Goal: Navigation & Orientation: Find specific page/section

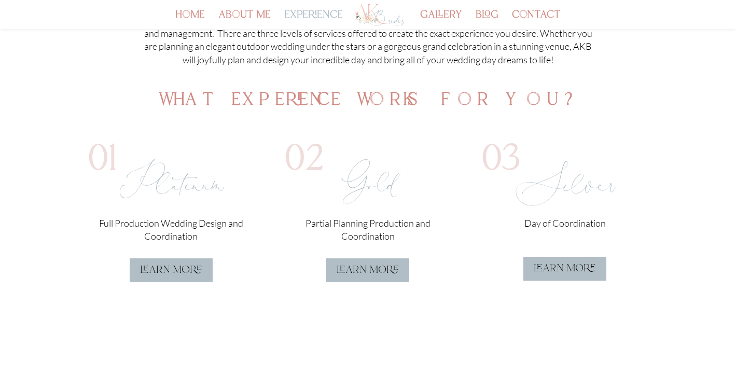
scroll to position [244, 0]
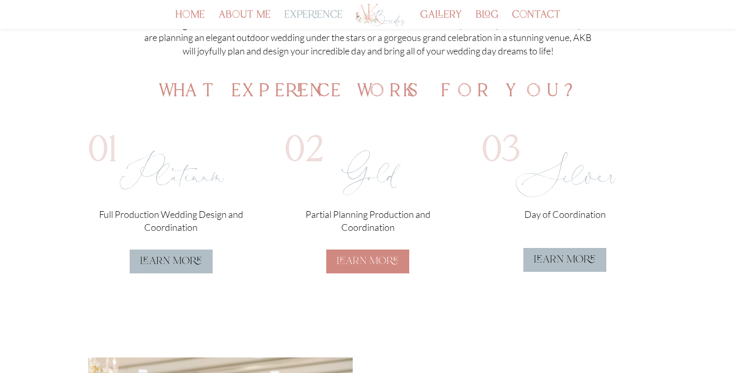
click at [346, 261] on link "learn more" at bounding box center [367, 262] width 83 height 24
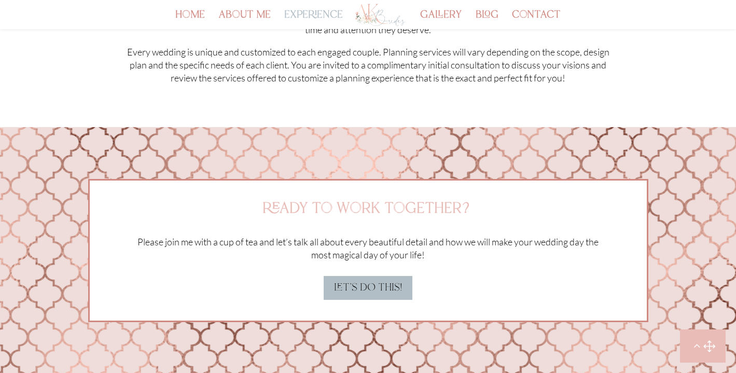
scroll to position [2924, 0]
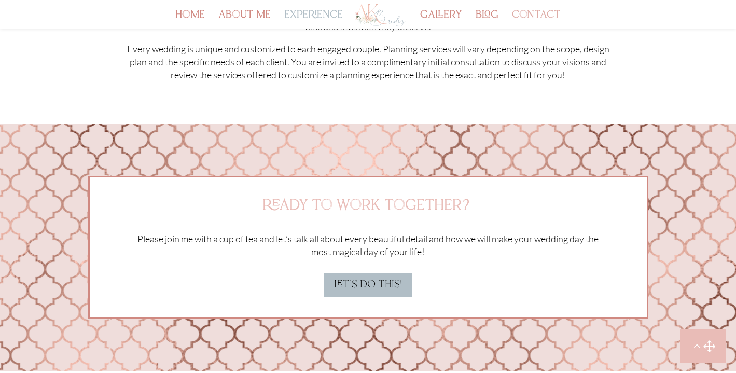
click at [554, 12] on link "contact" at bounding box center [536, 20] width 49 height 18
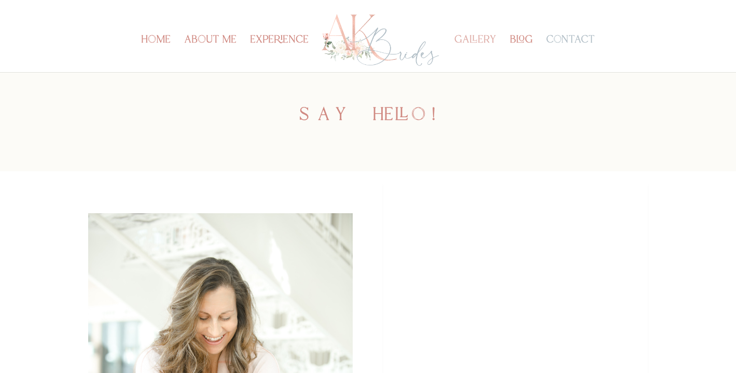
click at [484, 39] on link "gallery" at bounding box center [476, 54] width 42 height 36
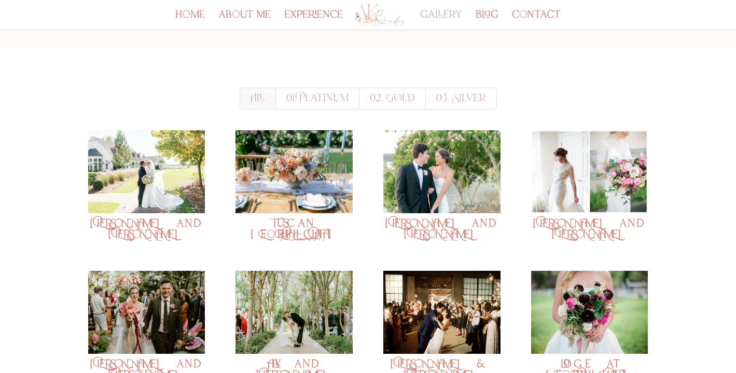
scroll to position [87, 0]
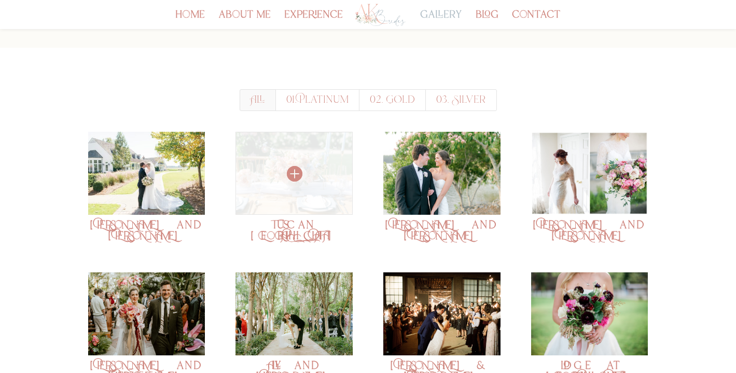
click at [315, 187] on img at bounding box center [294, 173] width 117 height 83
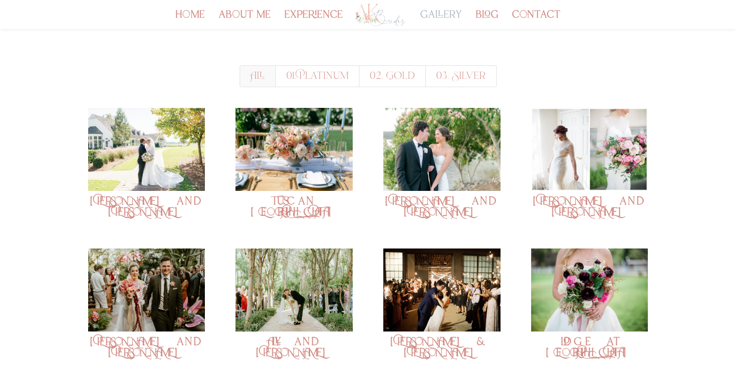
scroll to position [118, 0]
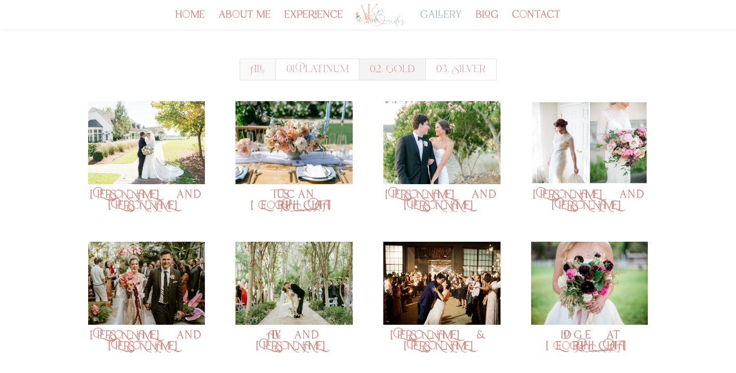
click at [397, 67] on link "02. Gold" at bounding box center [392, 70] width 67 height 22
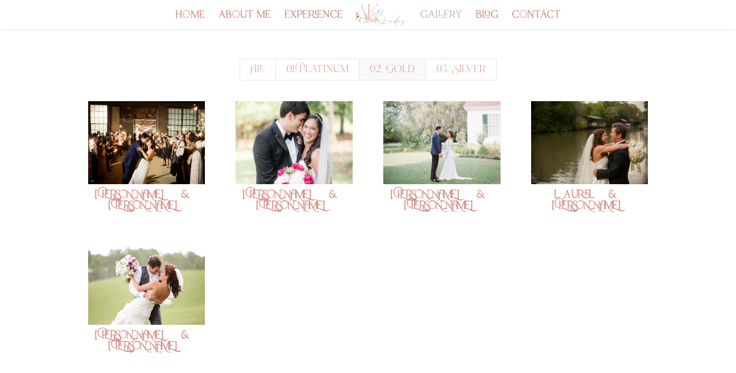
click at [287, 187] on div "brittany & paul" at bounding box center [294, 156] width 117 height 110
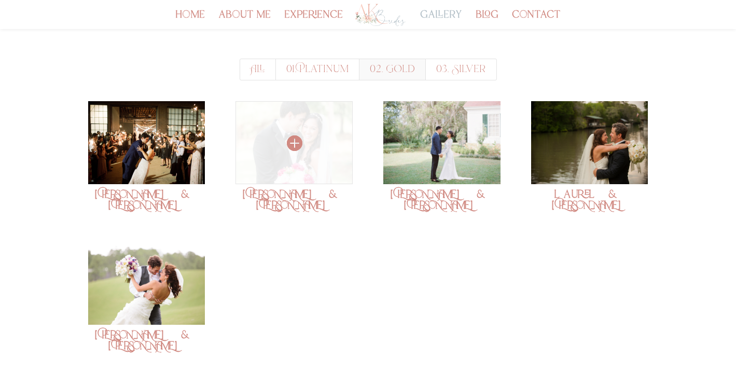
click at [295, 164] on img at bounding box center [294, 142] width 117 height 83
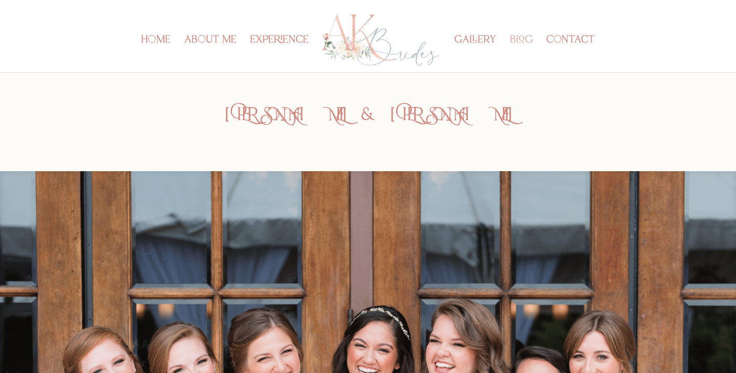
click at [527, 39] on link "blog" at bounding box center [521, 54] width 23 height 36
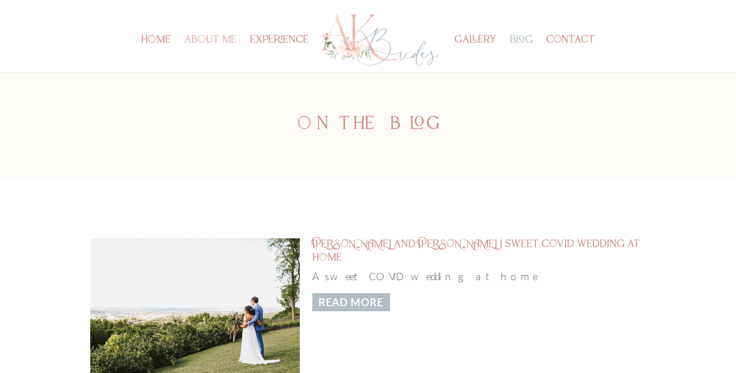
click at [214, 43] on link "about me" at bounding box center [210, 54] width 52 height 36
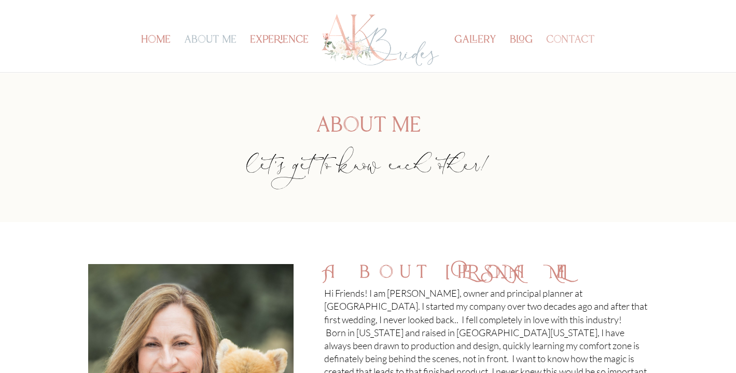
click at [564, 36] on link "contact" at bounding box center [570, 54] width 49 height 36
